Goal: Transaction & Acquisition: Purchase product/service

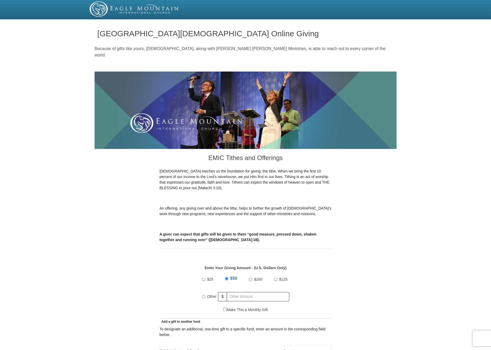
click at [204, 295] on input "Other" at bounding box center [203, 296] width 3 height 3
radio input "true"
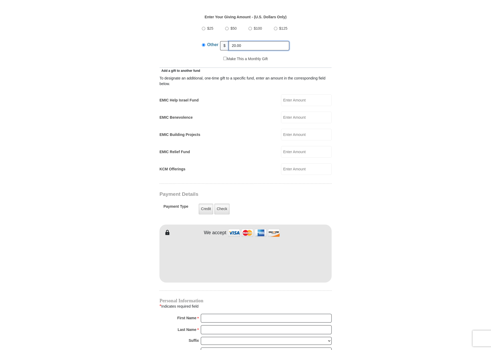
scroll to position [254, 0]
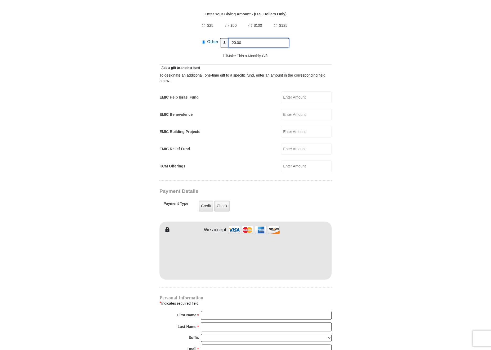
type input "20.00"
click at [298, 92] on input "EMIC Help Israel Fund" at bounding box center [306, 97] width 51 height 12
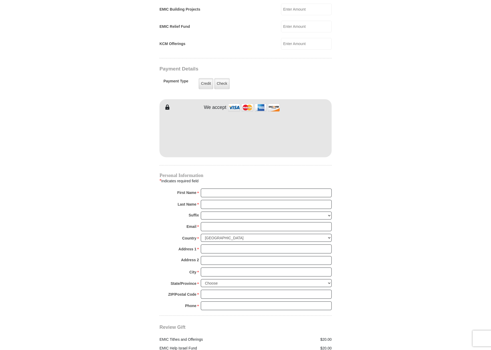
scroll to position [408, 0]
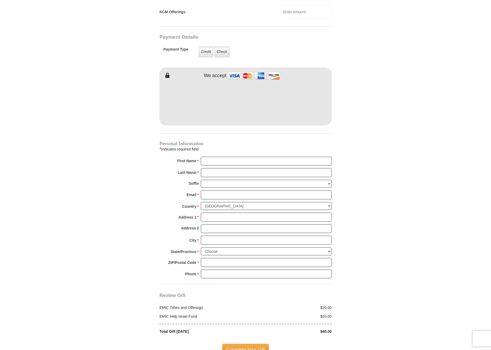
type input "20.00"
click at [252, 157] on input "First Name *" at bounding box center [266, 161] width 131 height 9
type input "W"
type input "P. O. Box 144"
type input "Walter & M."
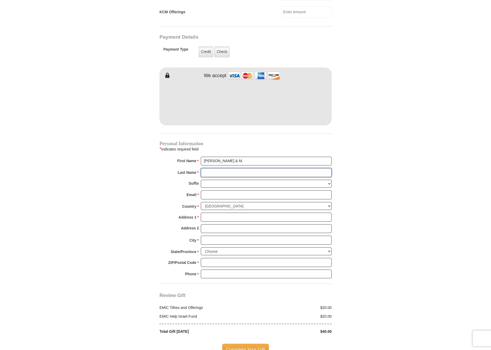
type input "Carr"
type input "rhema2patricia@sbcglobal.net"
type input "P. O. Box 144"
type input "Walter & M. Patricia"
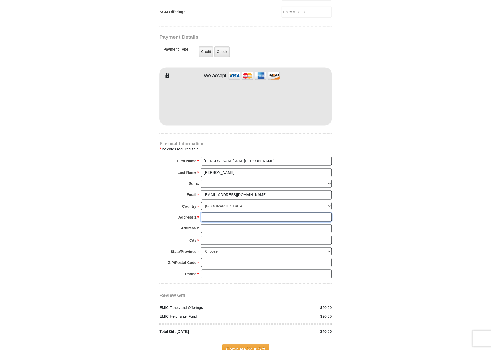
click at [226, 212] on input "Address 1 *" at bounding box center [266, 216] width 131 height 9
type input "P. O. Box 1443"
type input "Chula Vista"
select select "CA"
type input "91912"
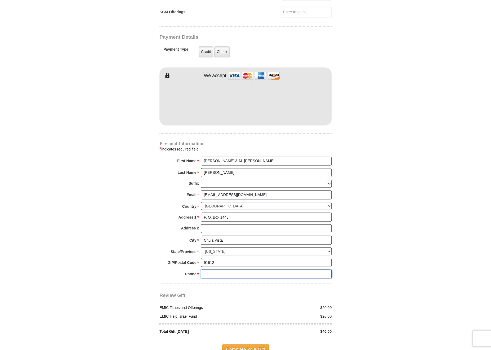
type input "6196919155"
click at [249, 344] on span "Complete Your Gift" at bounding box center [245, 349] width 47 height 11
